Goal: Find specific page/section: Find specific page/section

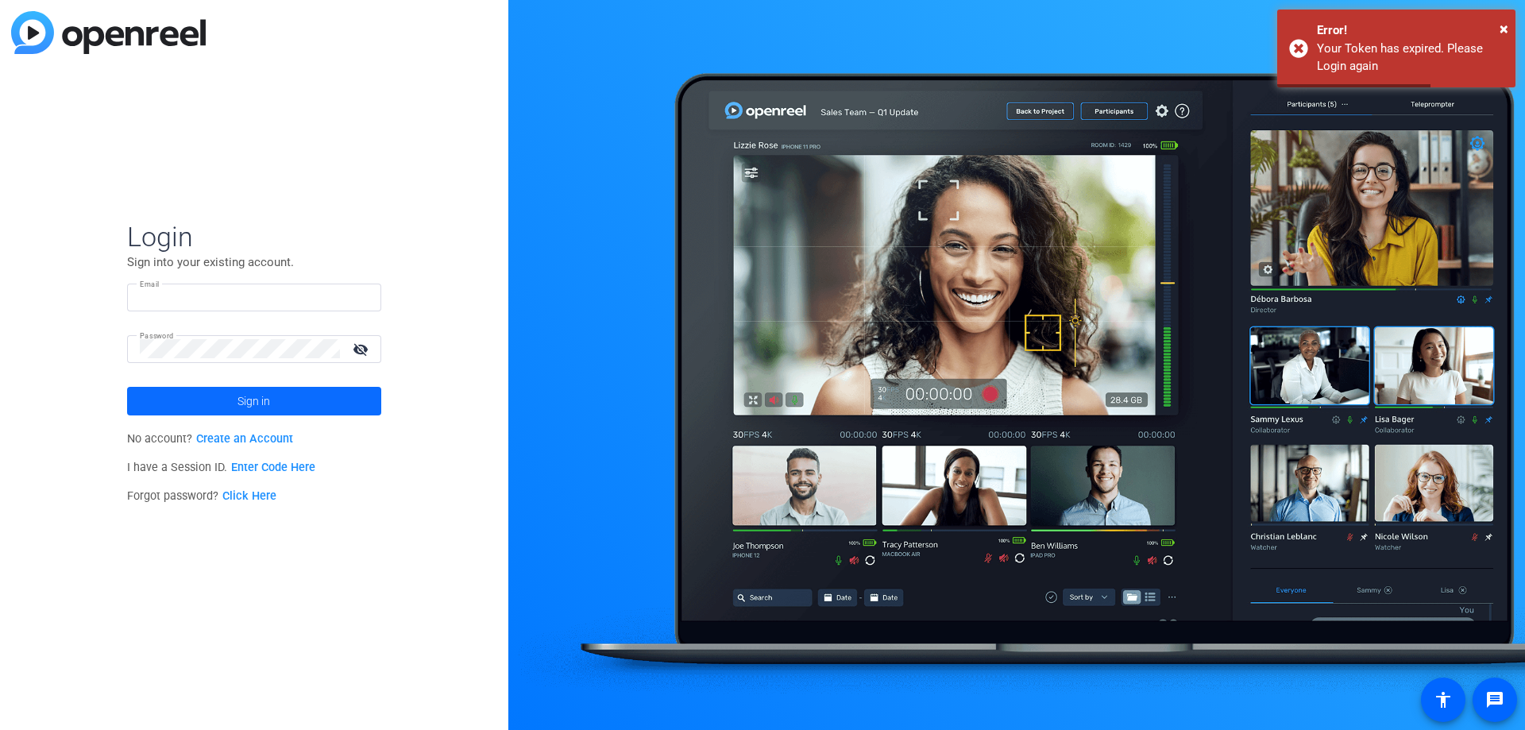
type input "[EMAIL_ADDRESS][DOMAIN_NAME]"
click at [256, 403] on span "Sign in" at bounding box center [254, 401] width 33 height 40
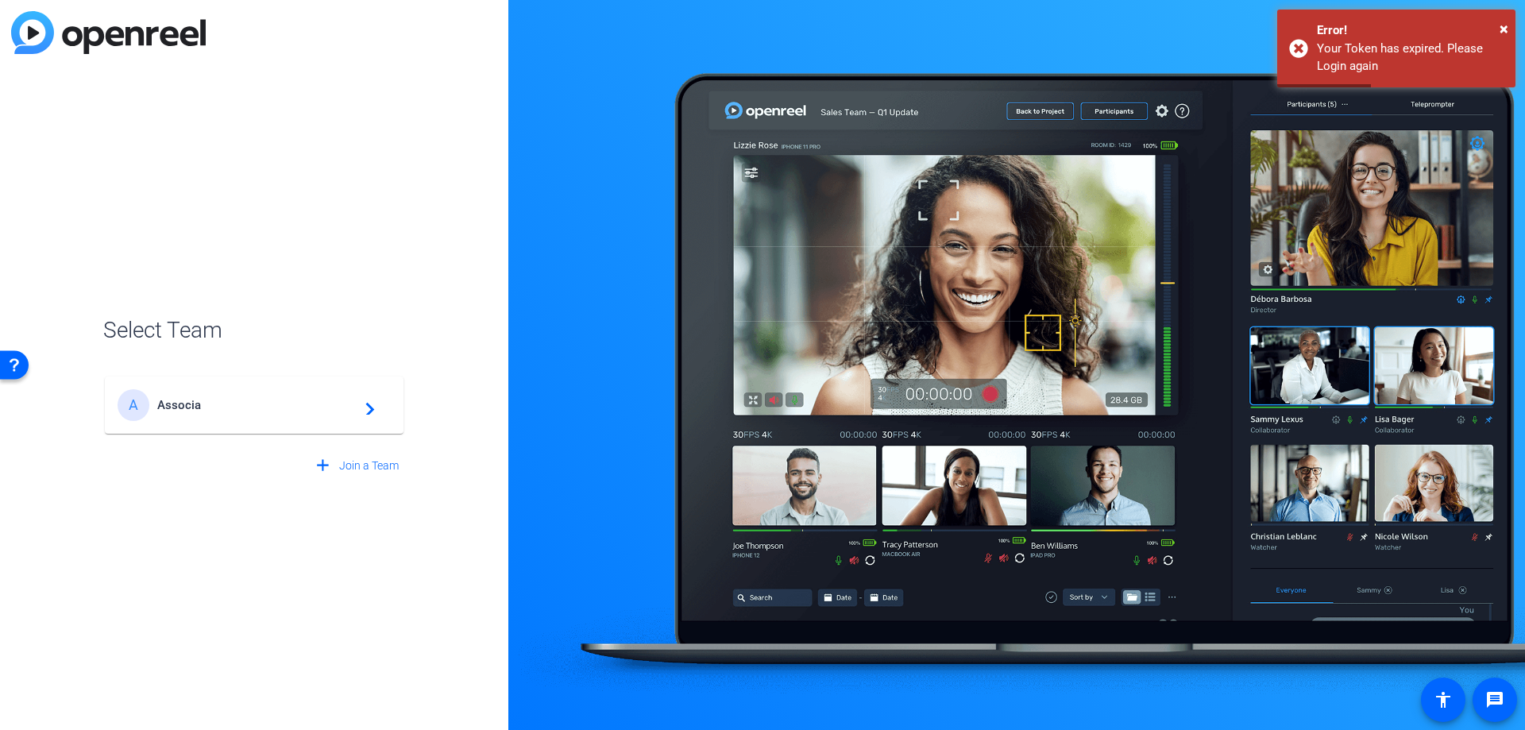
click at [176, 410] on span "Associa" at bounding box center [256, 405] width 199 height 14
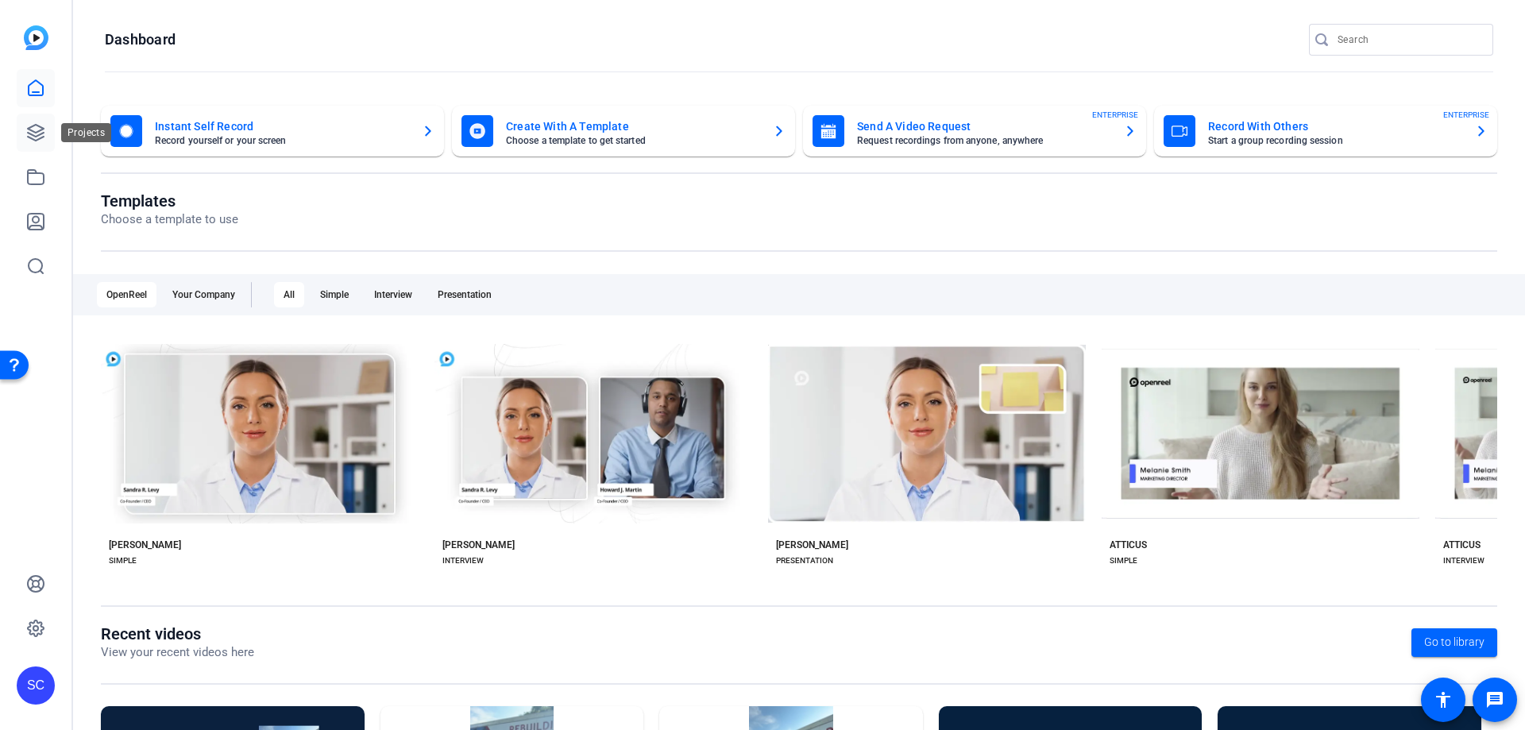
click at [37, 137] on icon at bounding box center [35, 132] width 19 height 19
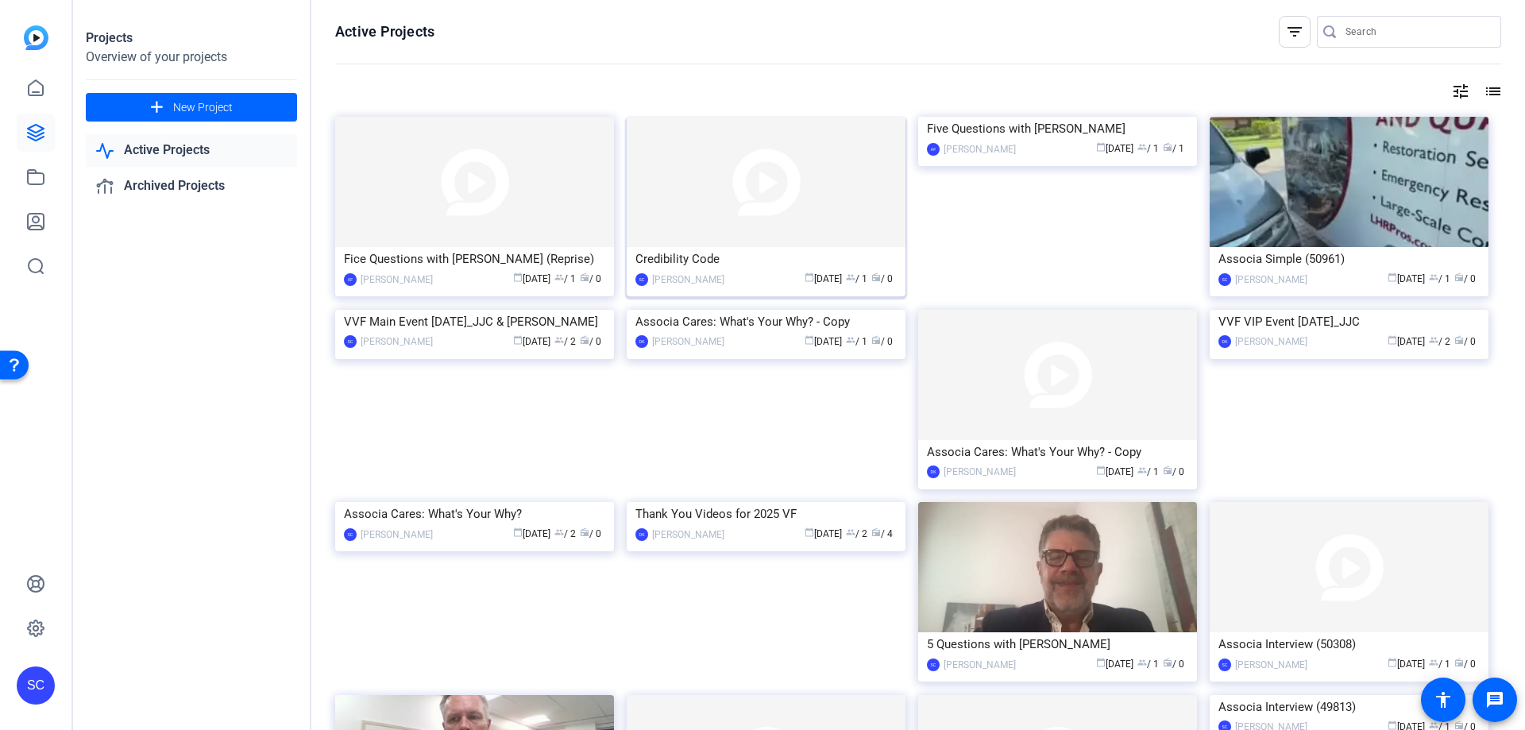
click at [783, 157] on img at bounding box center [766, 182] width 279 height 130
